Goal: Information Seeking & Learning: Learn about a topic

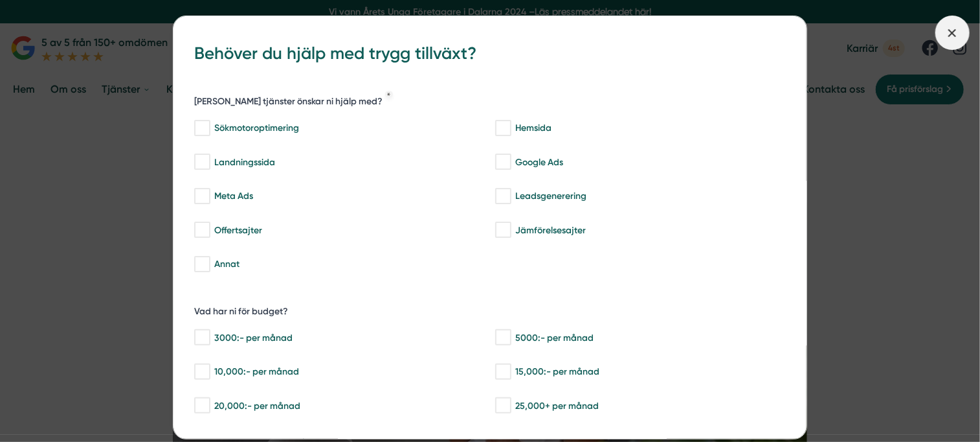
click at [954, 29] on icon at bounding box center [952, 33] width 14 height 14
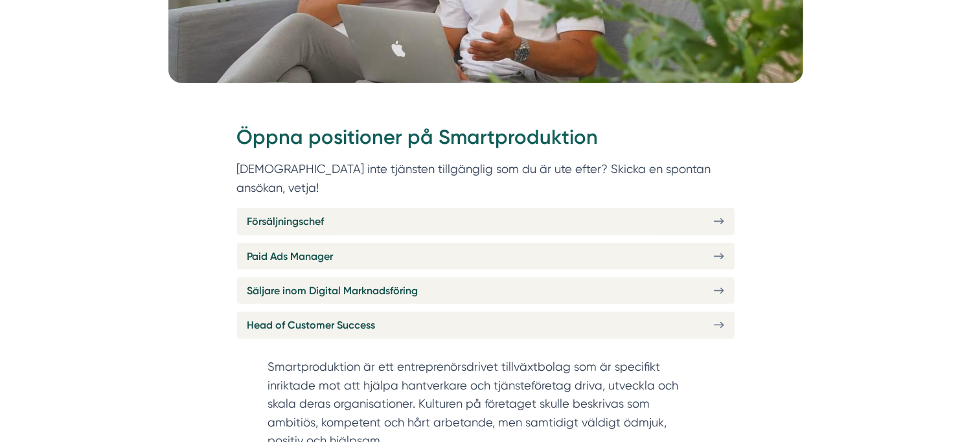
scroll to position [464, 0]
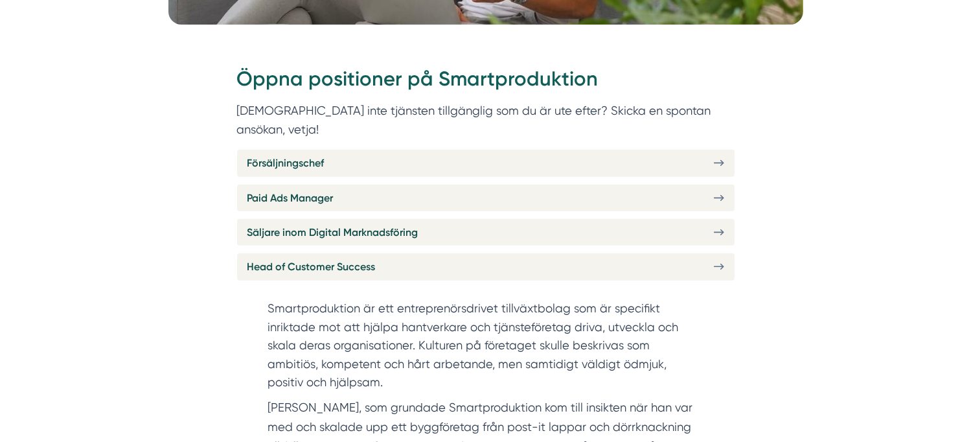
click at [517, 304] on section "Smartproduktion är ett entreprenörsdrivet tillväxtbolag som är specifikt inrikt…" at bounding box center [485, 348] width 435 height 98
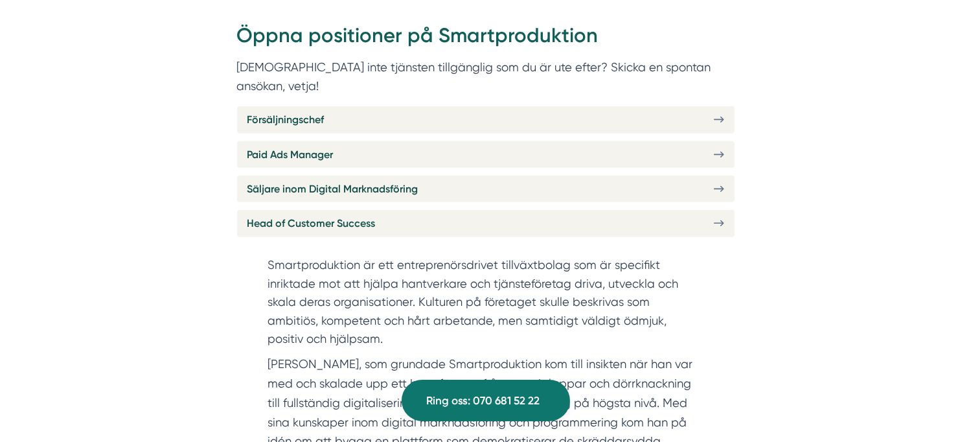
scroll to position [508, 0]
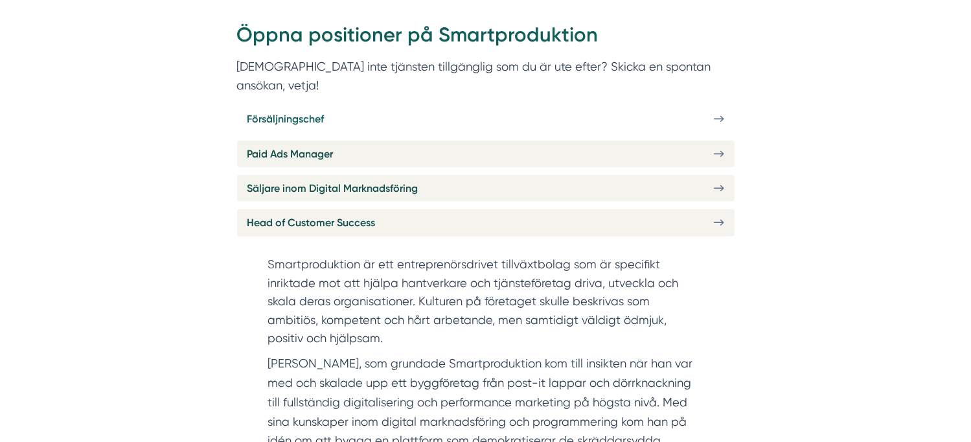
click at [721, 117] on icon at bounding box center [721, 119] width 3 height 5
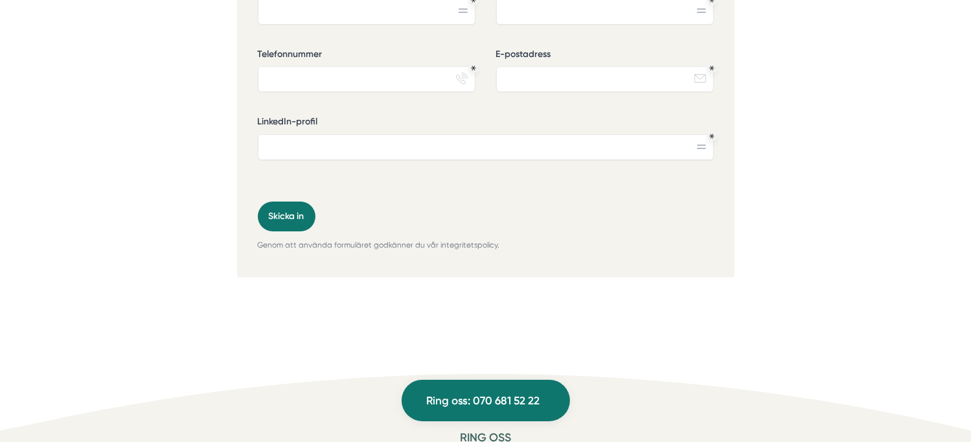
scroll to position [4279, 0]
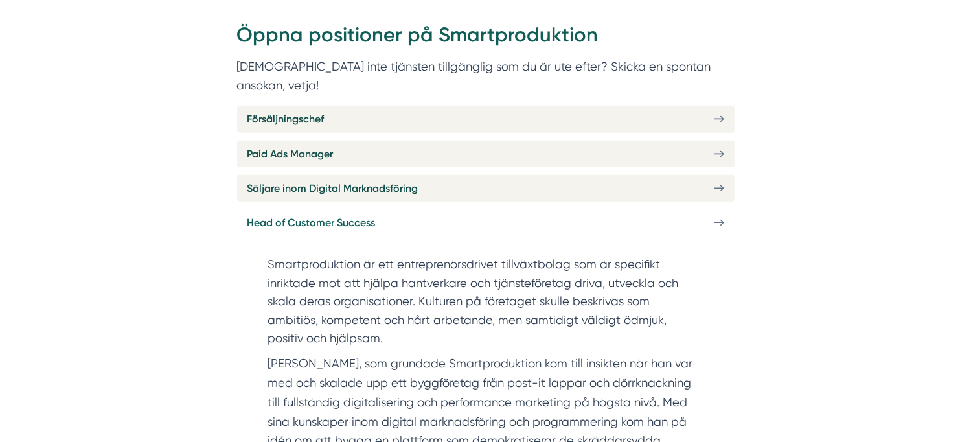
click at [411, 209] on link "Head of Customer Success" at bounding box center [485, 222] width 497 height 27
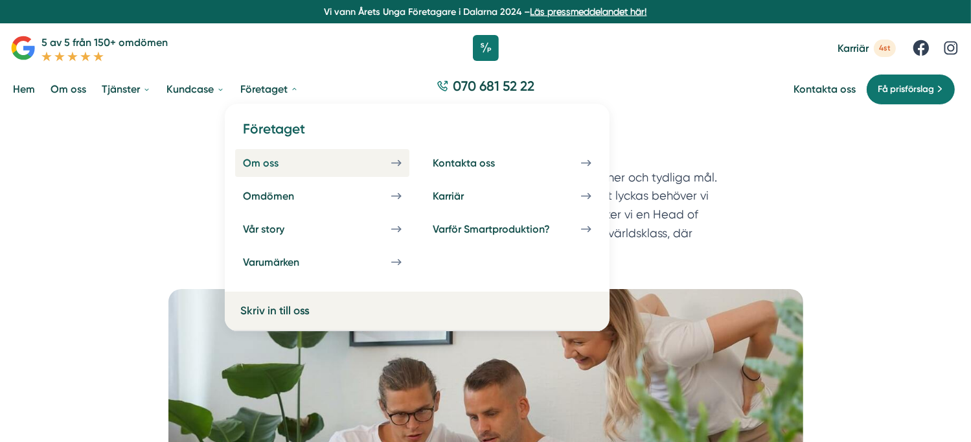
click at [268, 162] on div "Om oss" at bounding box center [276, 163] width 67 height 12
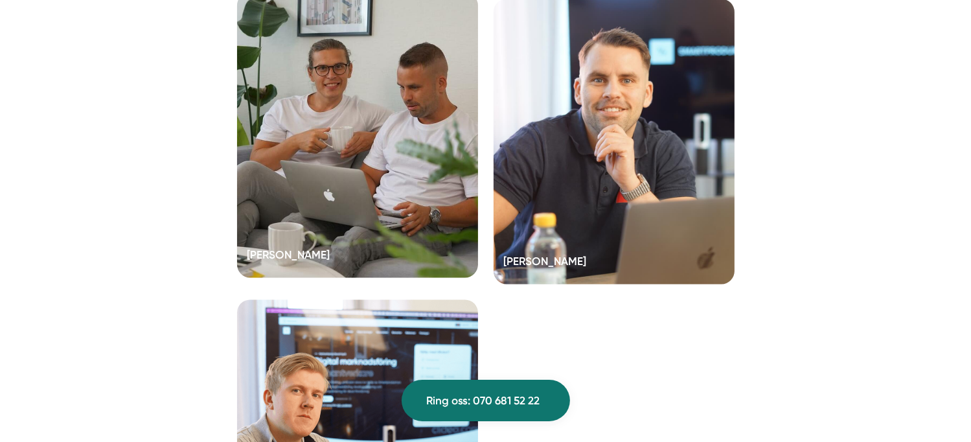
scroll to position [2585, 0]
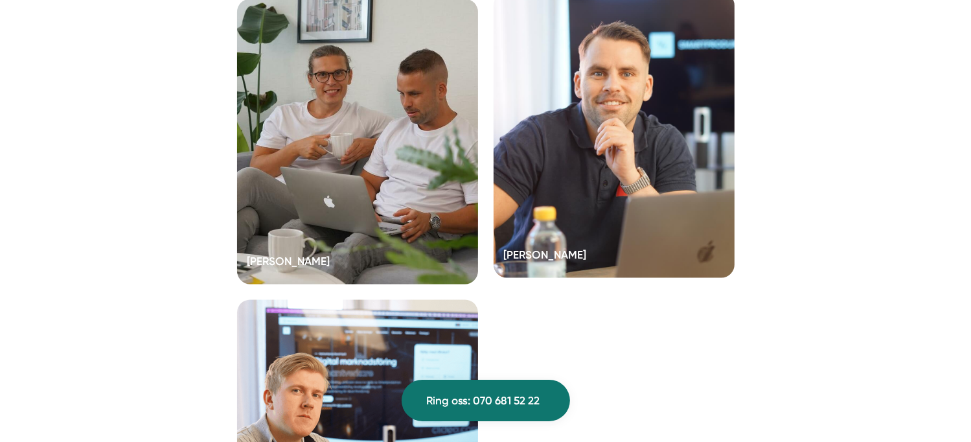
click at [585, 181] on div at bounding box center [613, 134] width 241 height 285
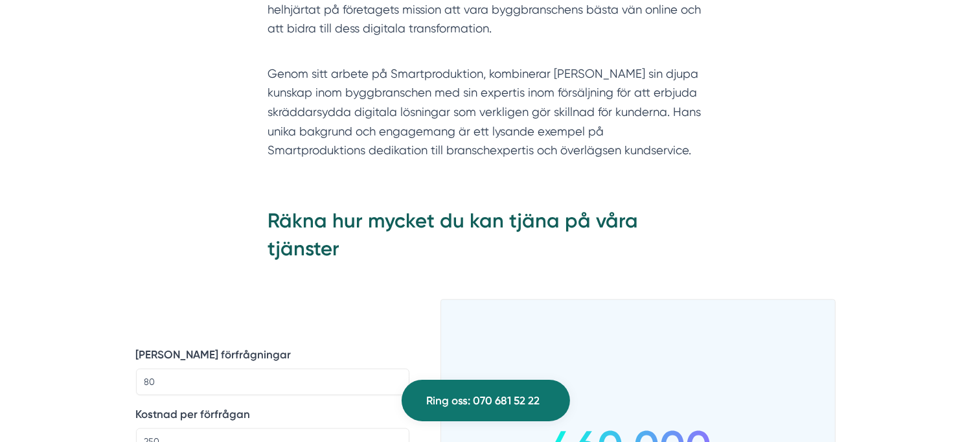
scroll to position [1708, 0]
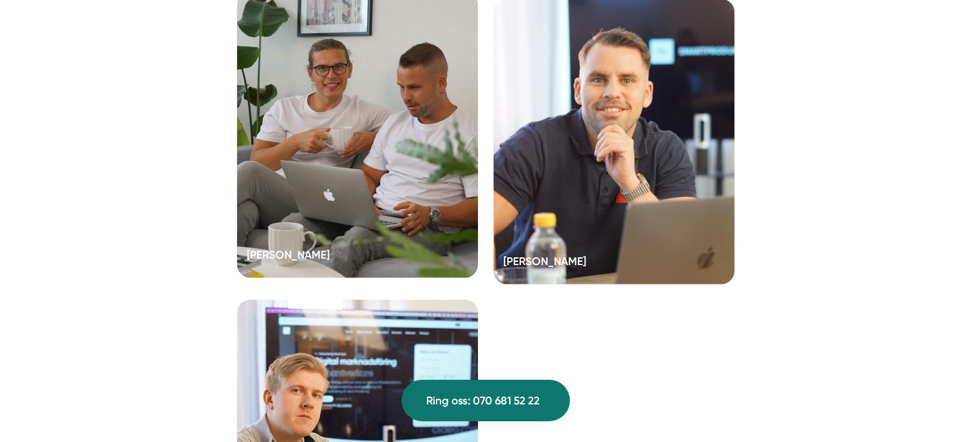
click at [351, 168] on div at bounding box center [357, 134] width 241 height 285
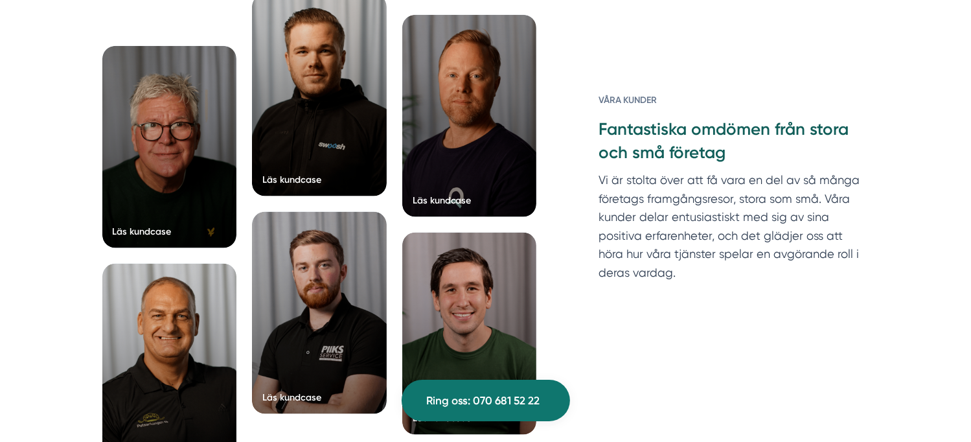
scroll to position [1774, 0]
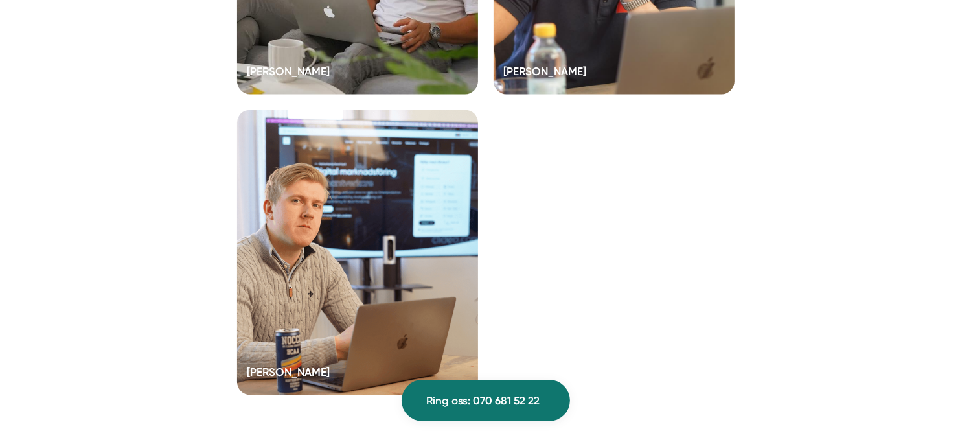
scroll to position [2776, 0]
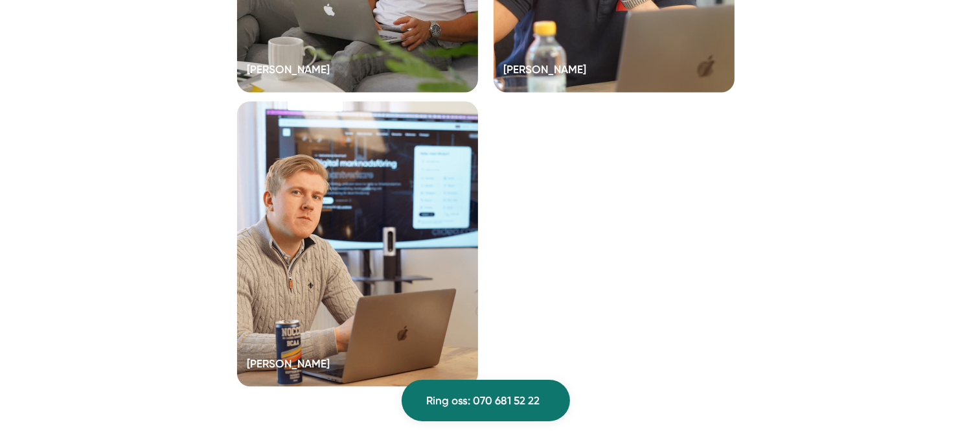
click at [362, 232] on div at bounding box center [357, 243] width 241 height 285
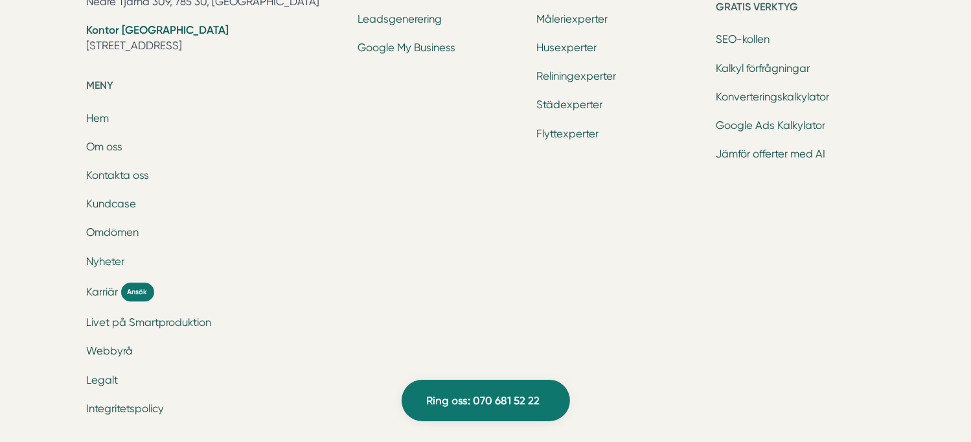
scroll to position [2906, 0]
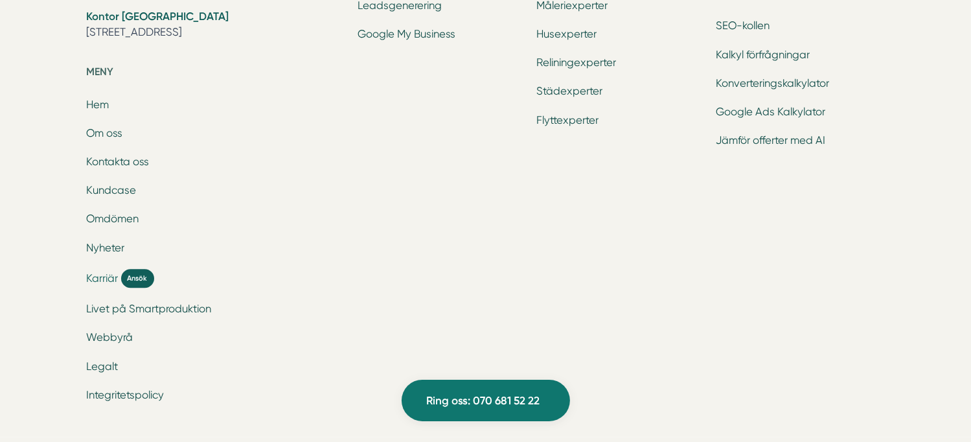
click at [133, 281] on span "Ansök" at bounding box center [137, 278] width 33 height 19
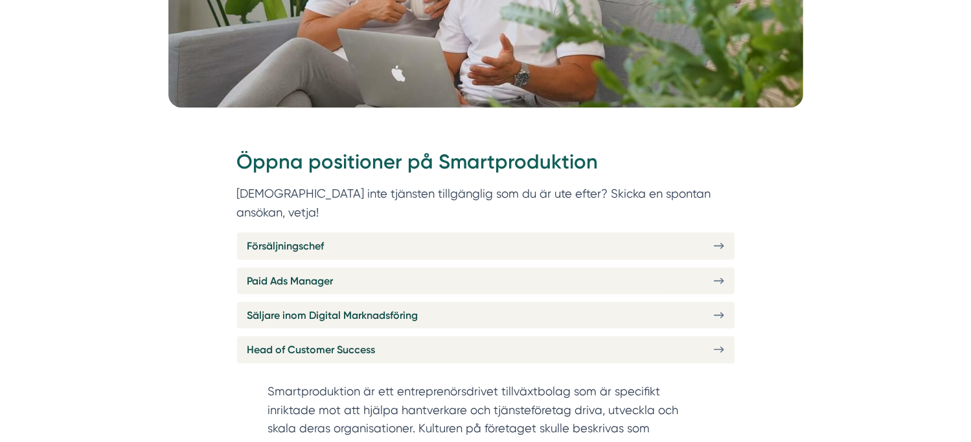
scroll to position [401, 0]
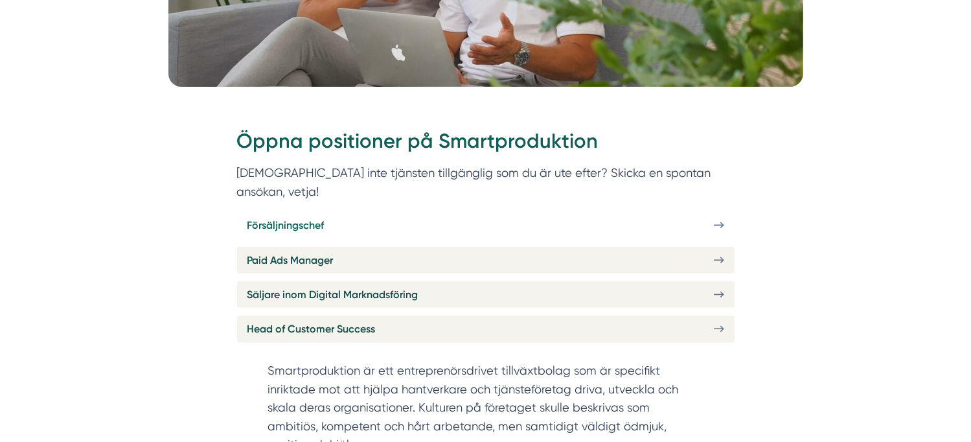
click at [718, 220] on icon at bounding box center [719, 225] width 10 height 11
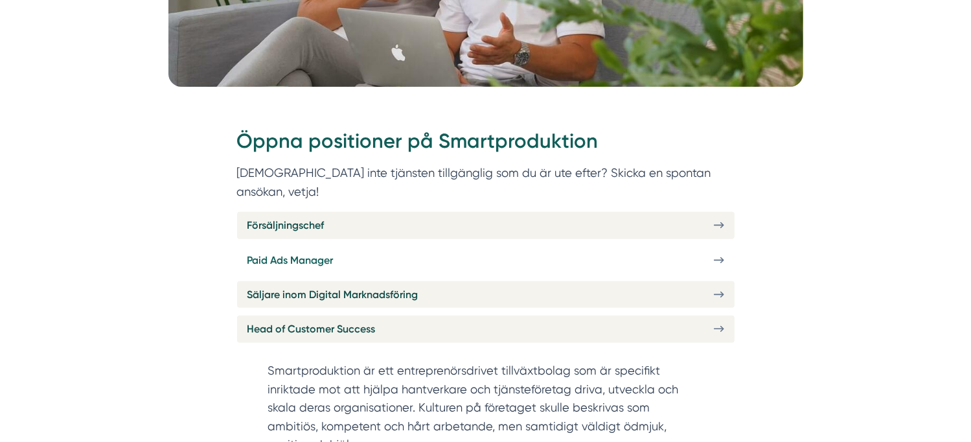
click at [328, 252] on span "Paid Ads Manager" at bounding box center [290, 260] width 86 height 16
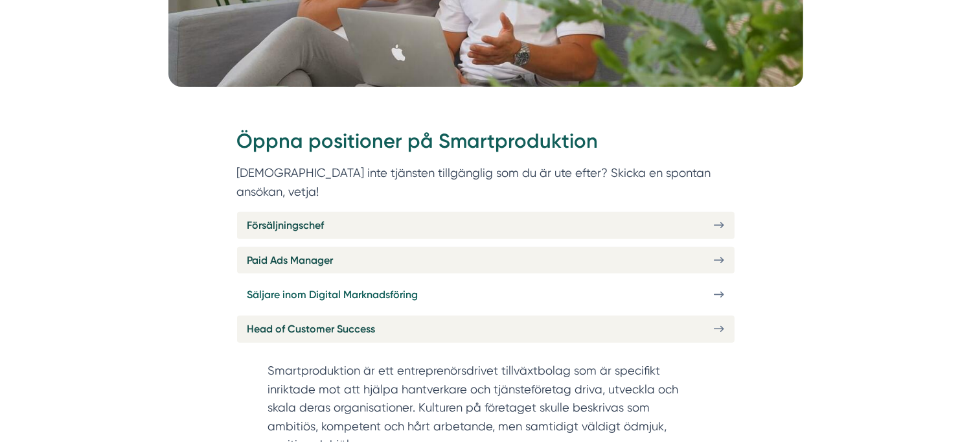
drag, startPoint x: 272, startPoint y: 278, endPoint x: 254, endPoint y: 271, distance: 19.3
click at [254, 286] on span "Säljare inom Digital Marknadsföring" at bounding box center [332, 294] width 171 height 16
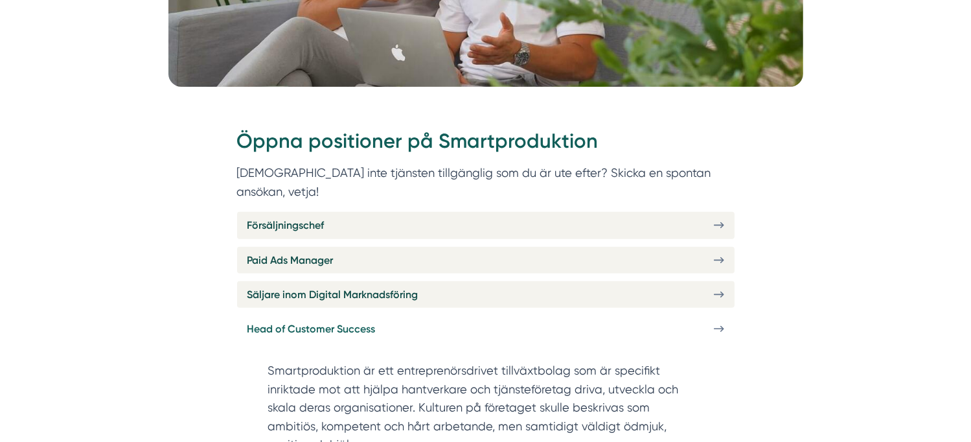
click at [354, 321] on span "Head of Customer Success" at bounding box center [311, 329] width 128 height 16
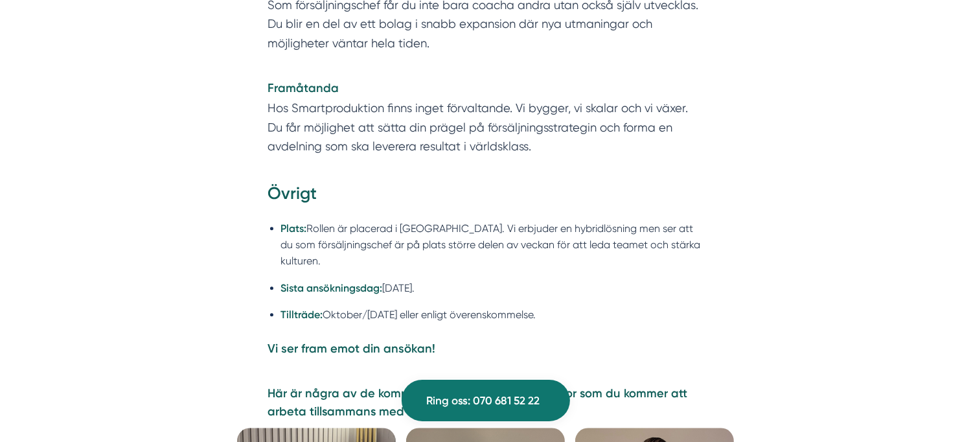
scroll to position [2999, 0]
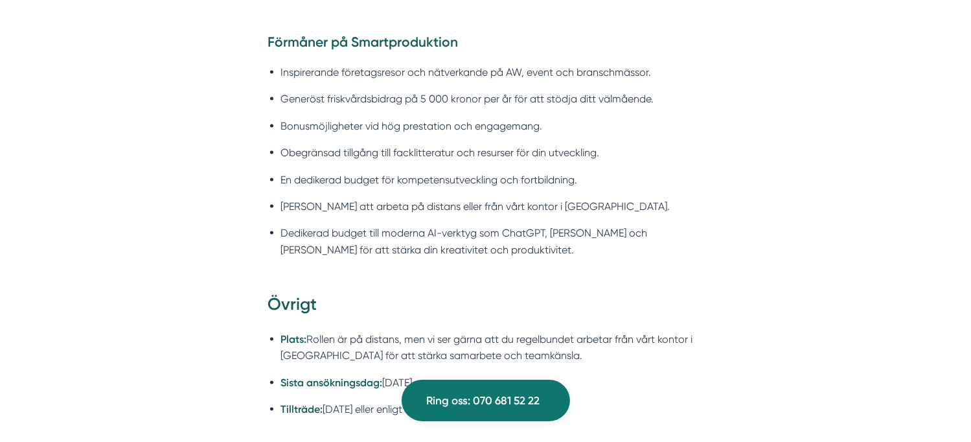
scroll to position [1864, 0]
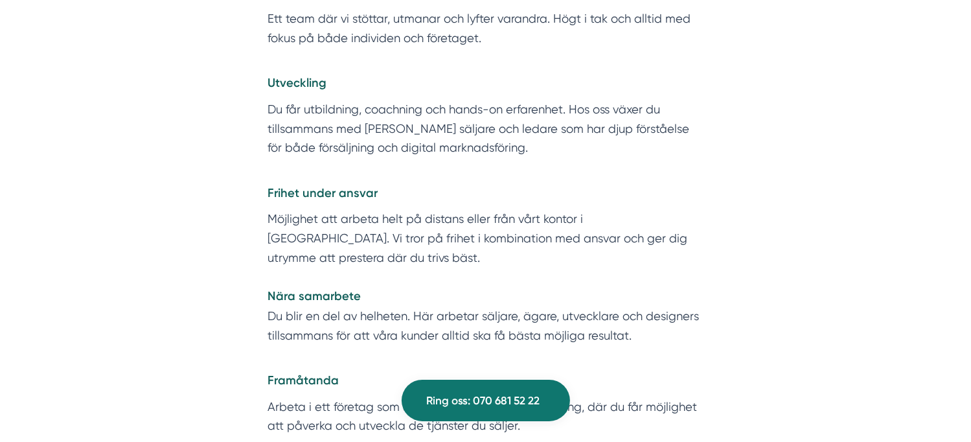
scroll to position [2527, 0]
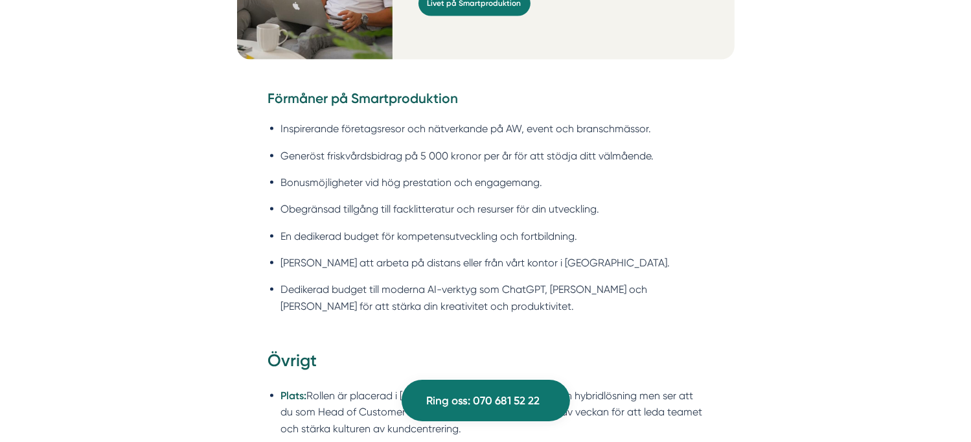
scroll to position [1876, 0]
